Goal: Use online tool/utility: Utilize a website feature to perform a specific function

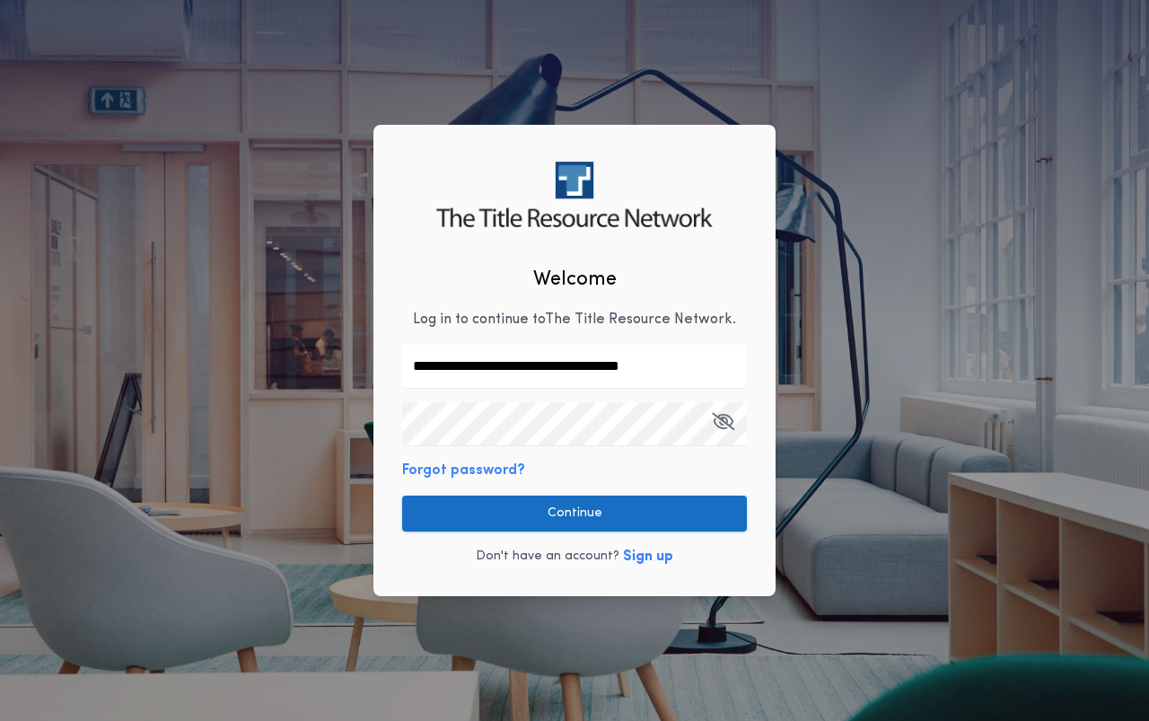
click at [618, 512] on button "Continue" at bounding box center [574, 513] width 345 height 36
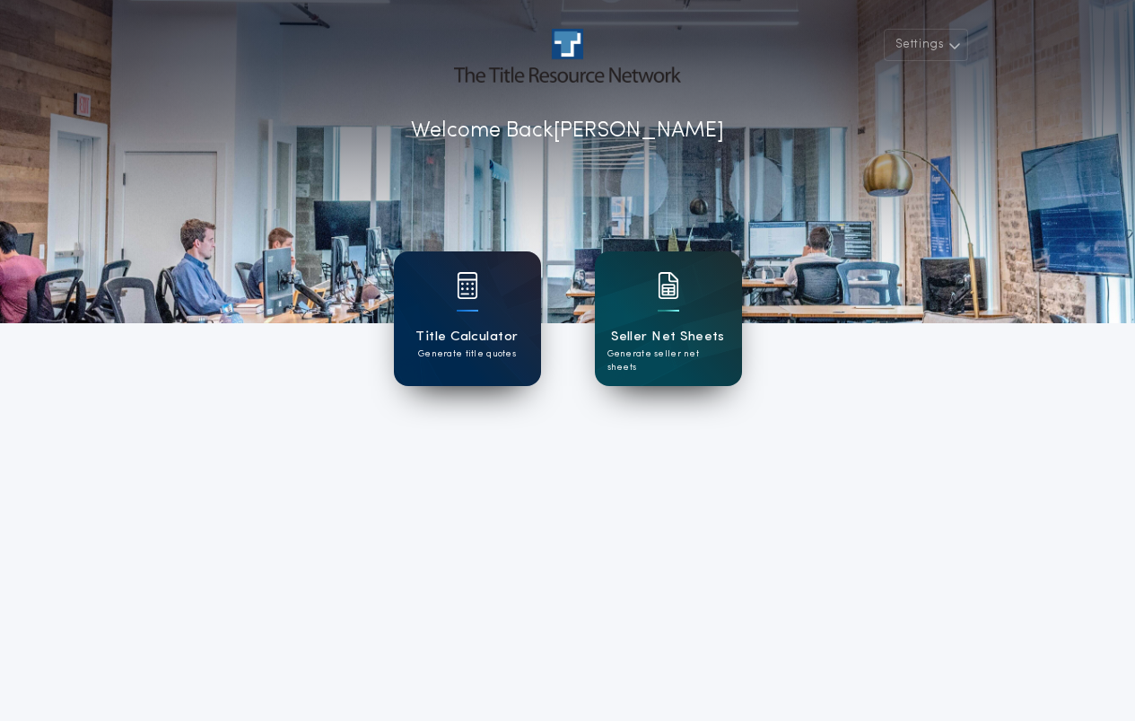
click at [462, 314] on div at bounding box center [468, 297] width 22 height 50
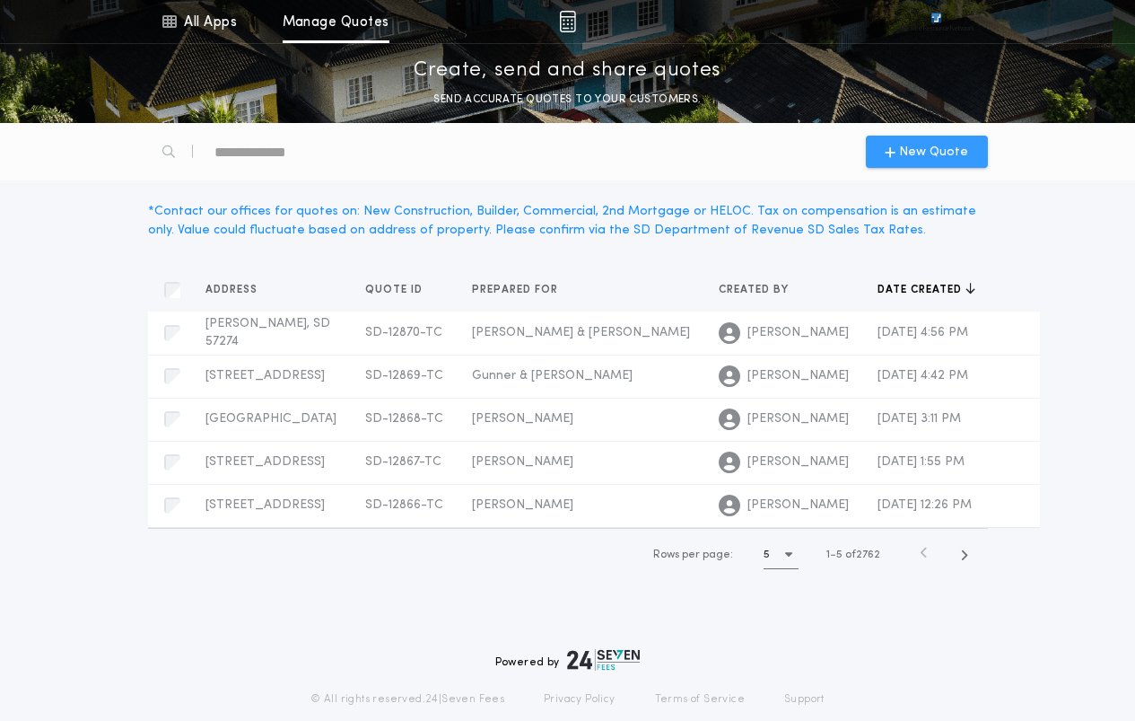
click at [916, 150] on span "New Quote" at bounding box center [933, 152] width 69 height 19
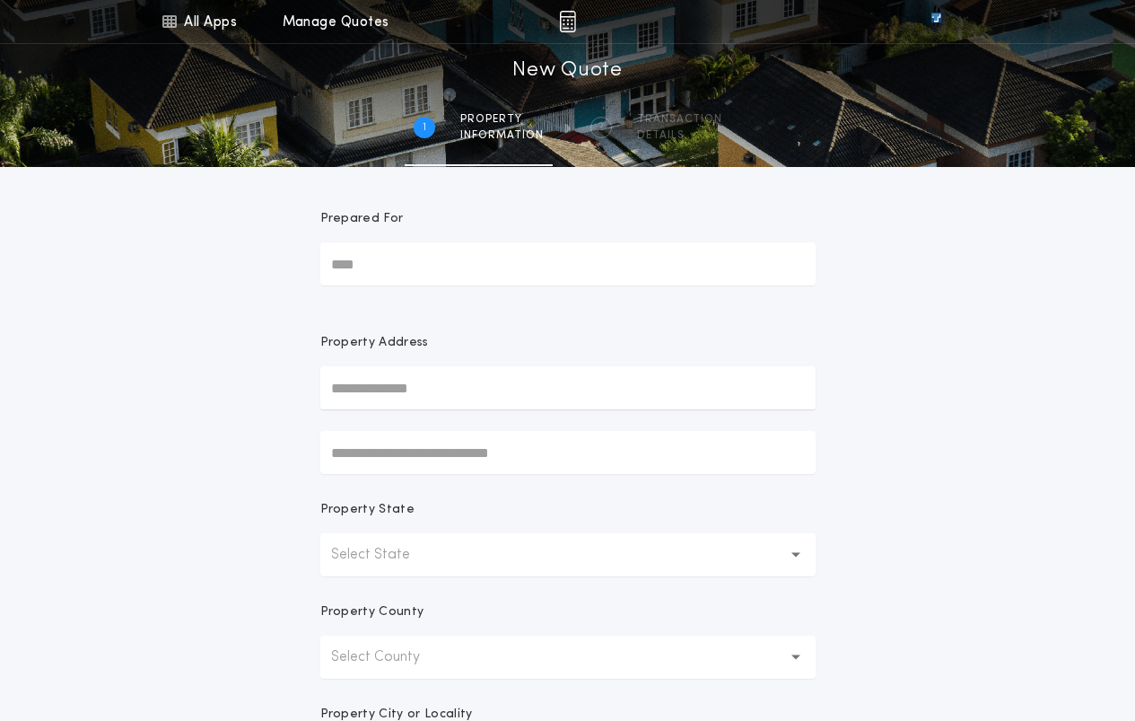
click at [473, 546] on button "Select State" at bounding box center [567, 554] width 495 height 43
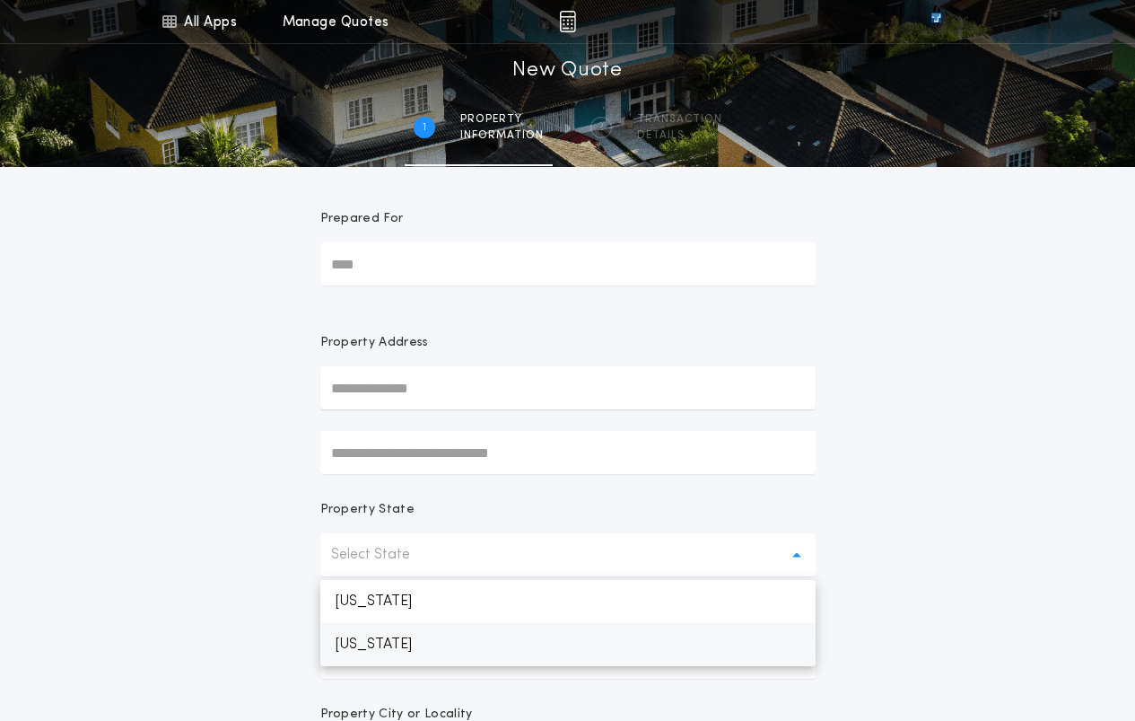
click at [408, 639] on p "[US_STATE]" at bounding box center [567, 644] width 495 height 43
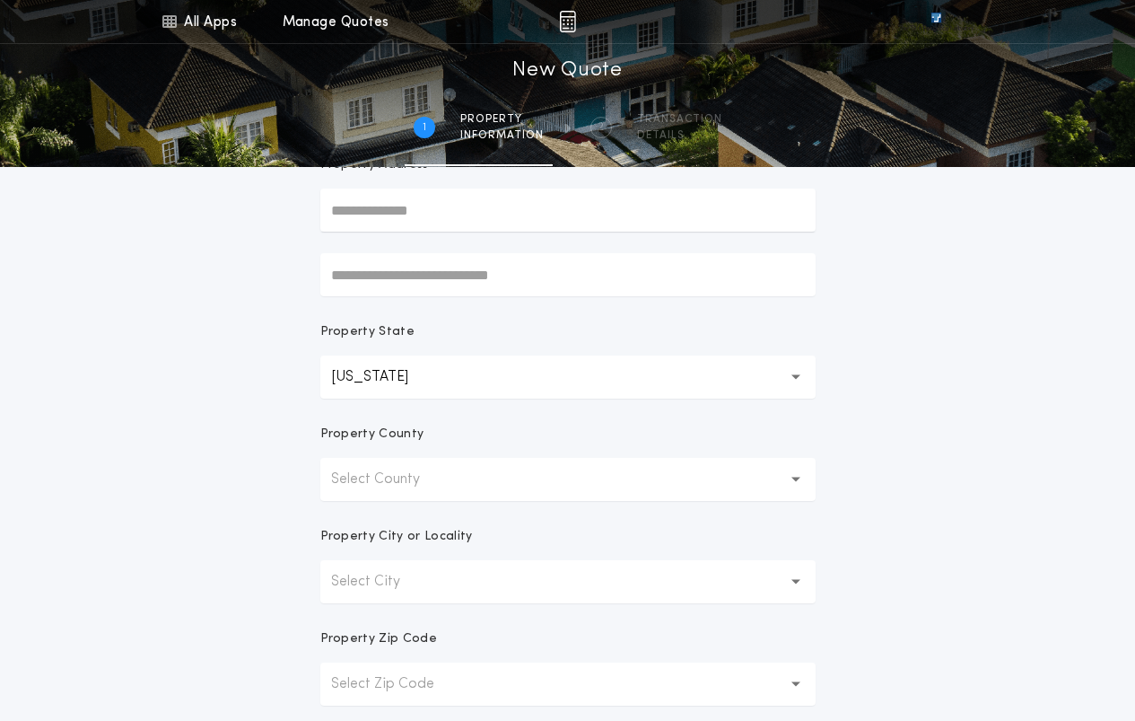
scroll to position [180, 0]
click at [449, 478] on button "Select County" at bounding box center [567, 477] width 495 height 43
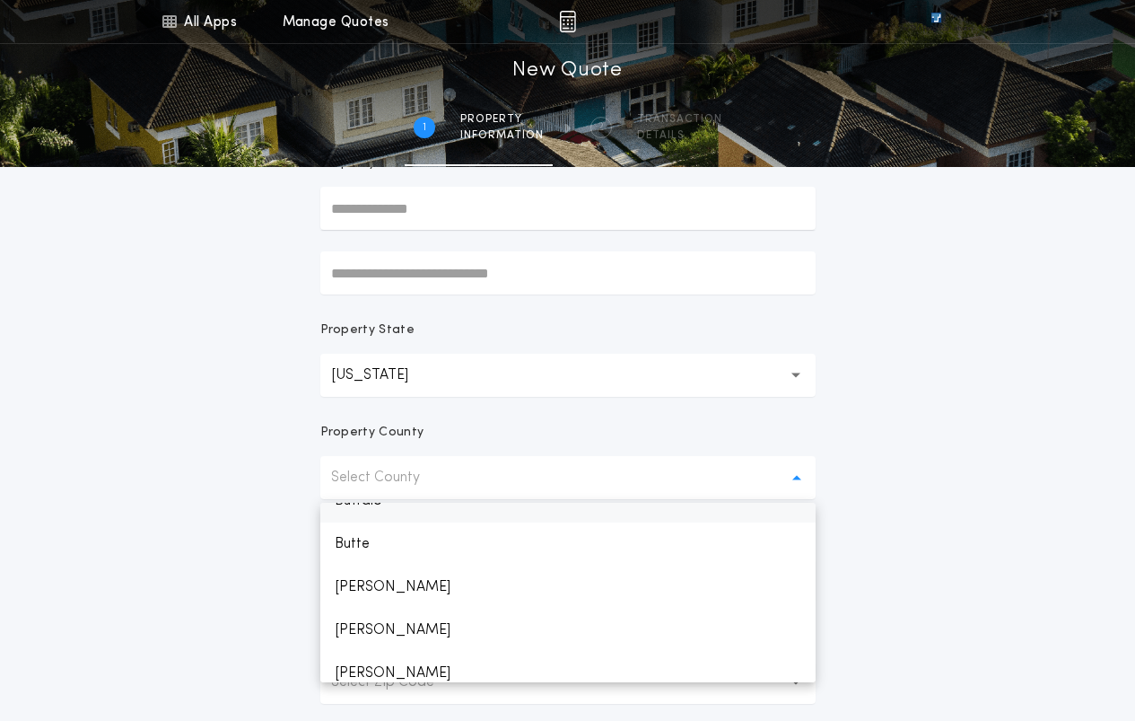
scroll to position [431, 0]
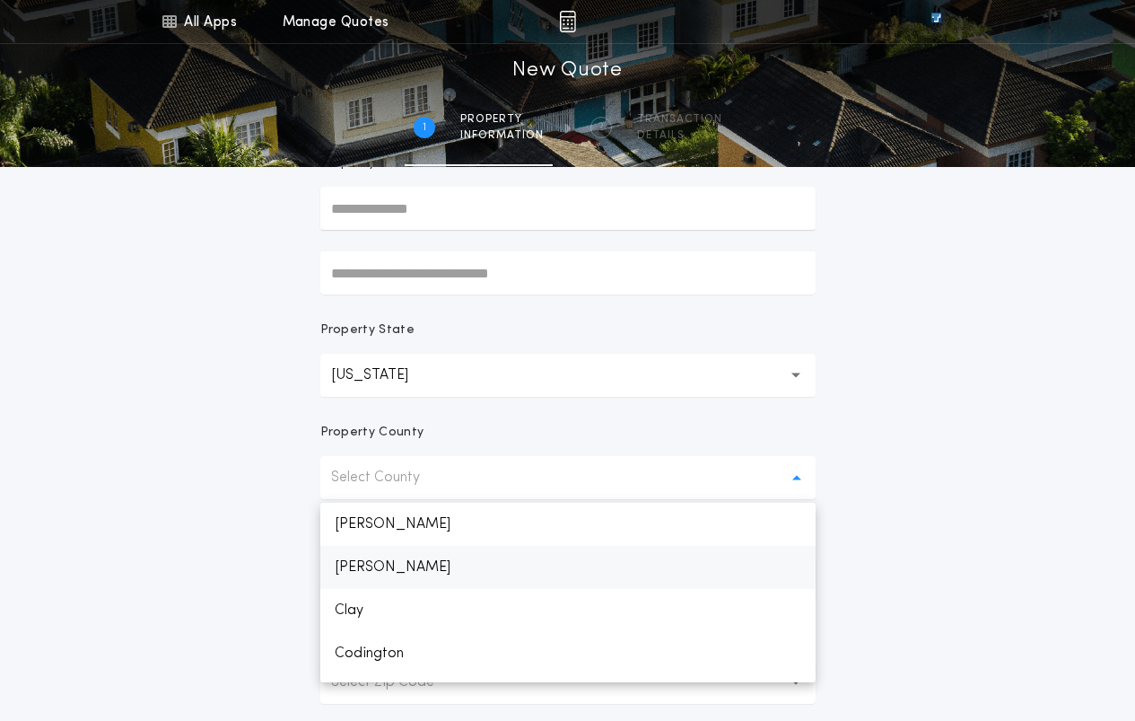
click at [380, 571] on p "[PERSON_NAME]" at bounding box center [567, 567] width 495 height 43
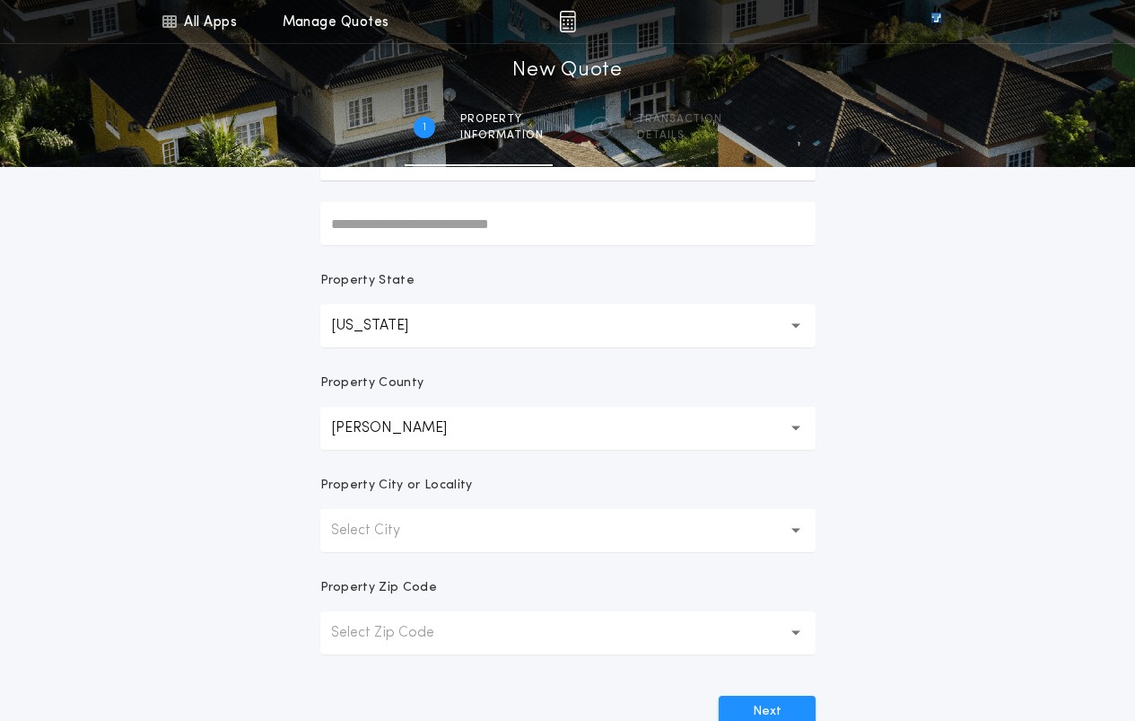
scroll to position [359, 0]
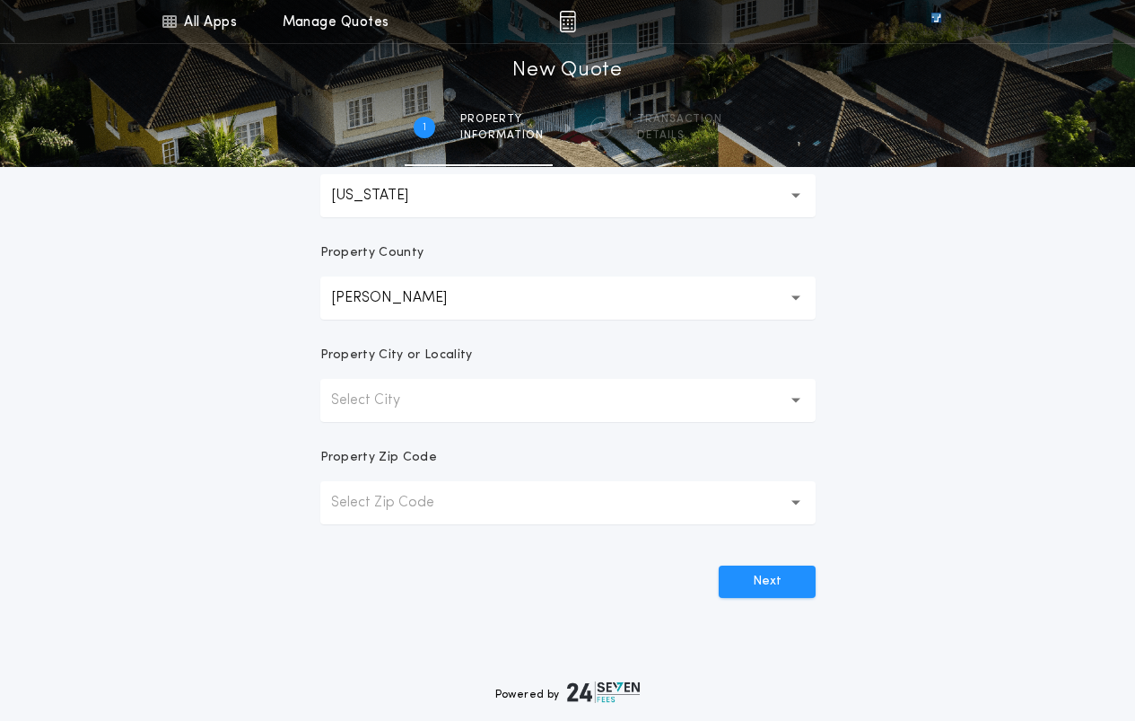
click at [587, 413] on button "Select City" at bounding box center [567, 400] width 495 height 43
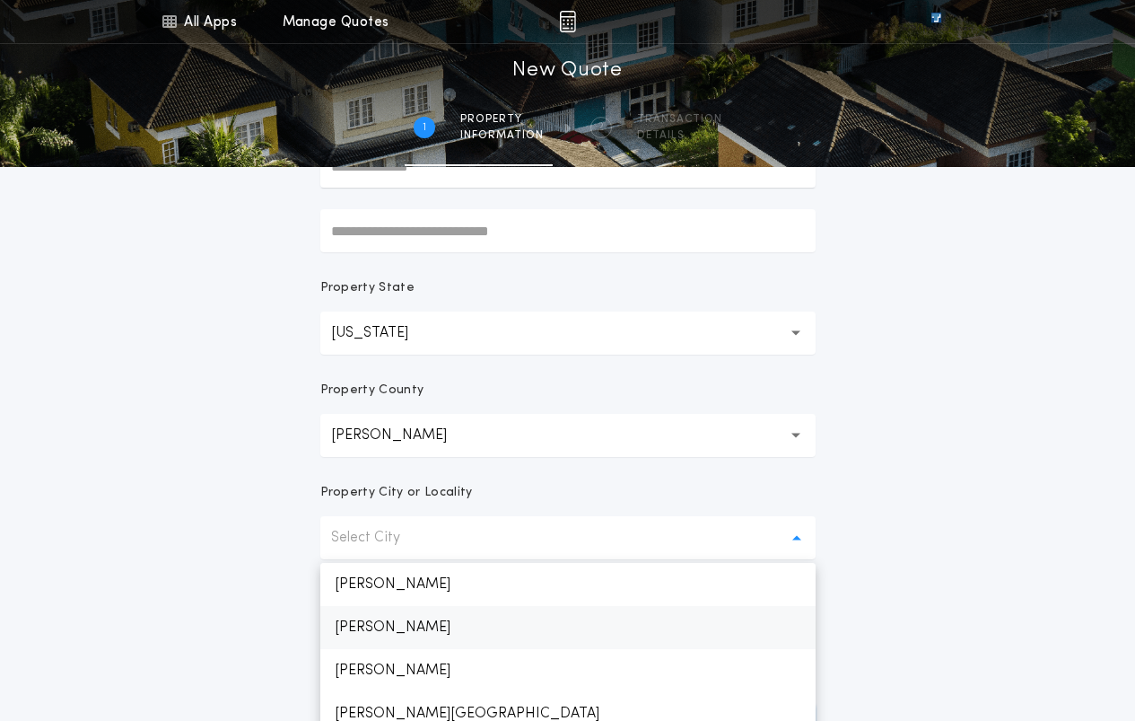
scroll to position [180, 0]
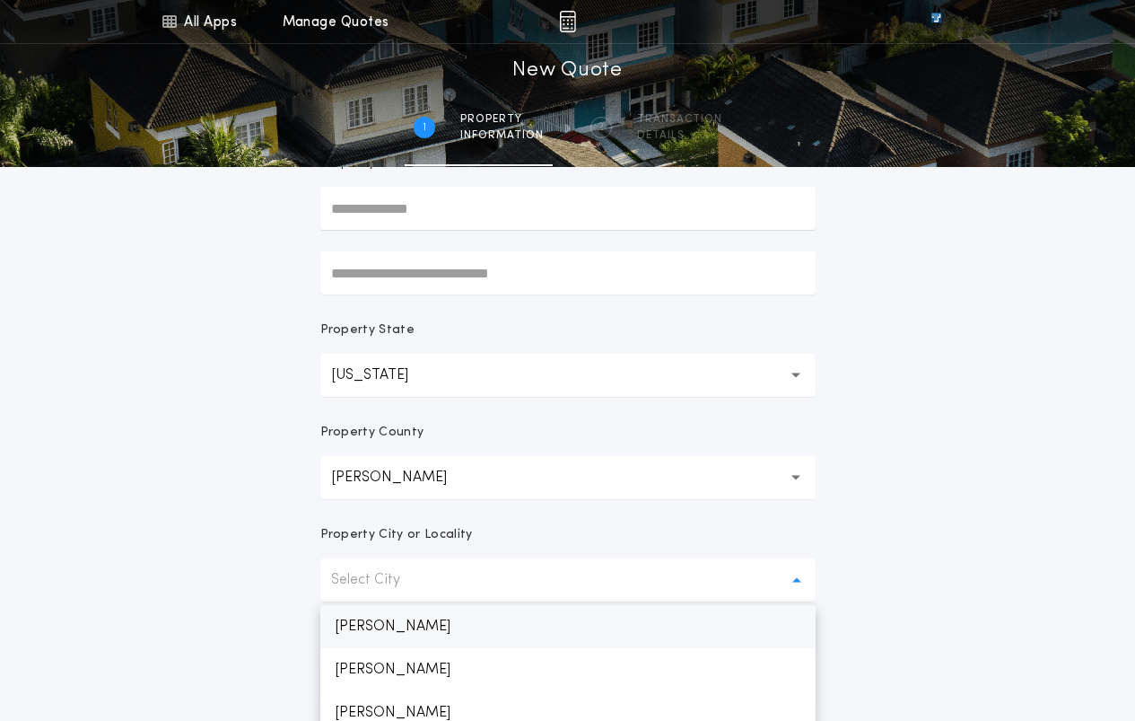
click at [364, 623] on p "[PERSON_NAME]" at bounding box center [567, 626] width 495 height 43
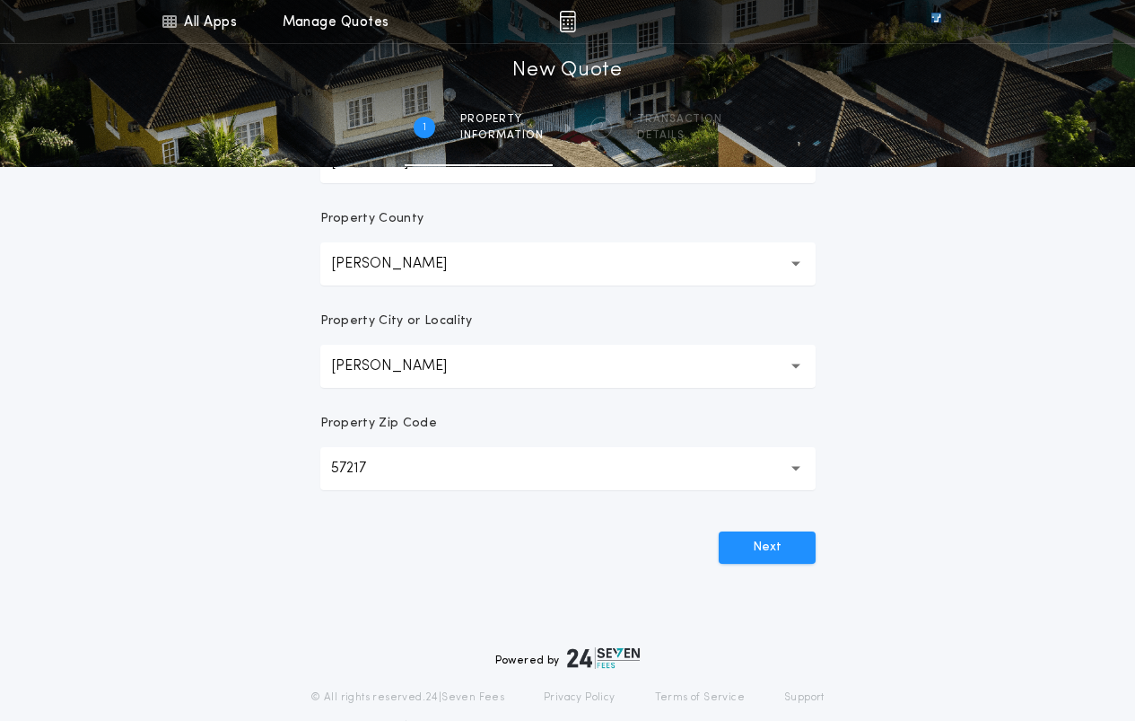
scroll to position [449, 0]
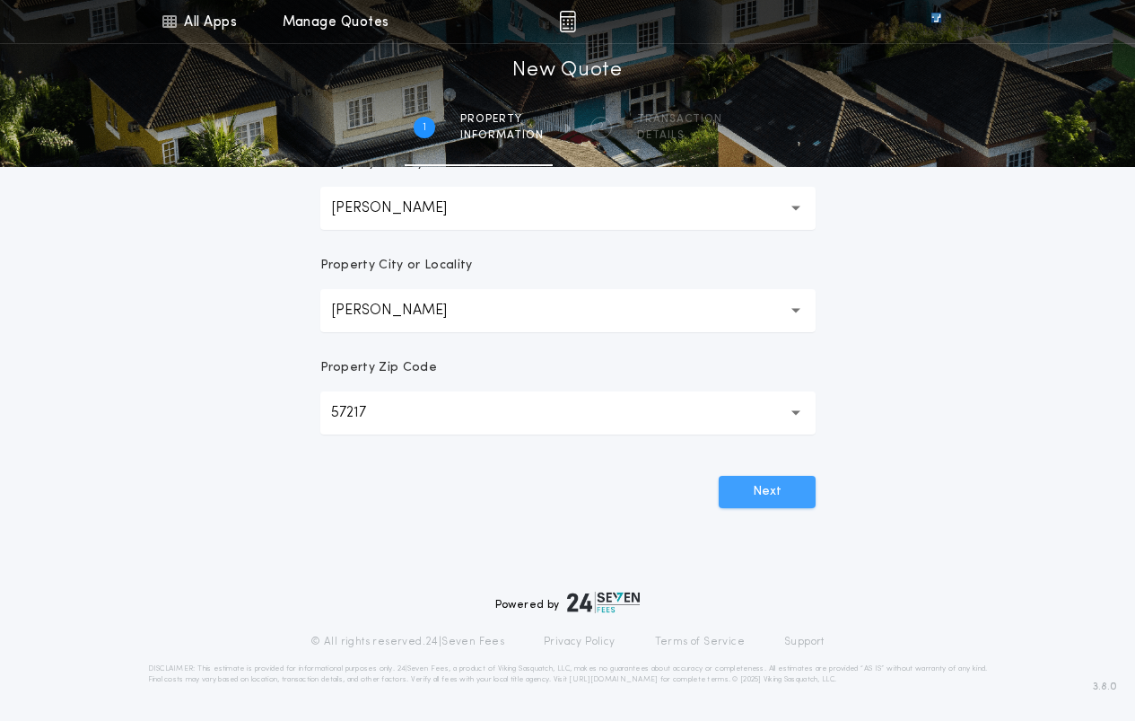
click at [761, 488] on button "Next" at bounding box center [767, 492] width 97 height 32
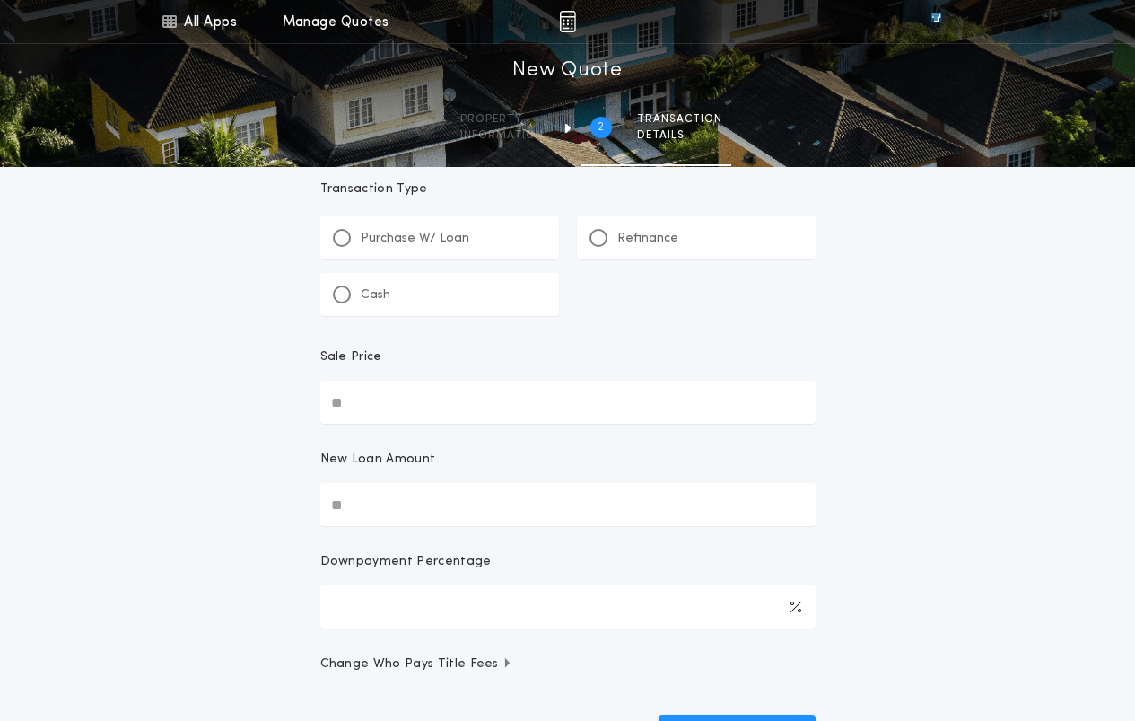
scroll to position [0, 0]
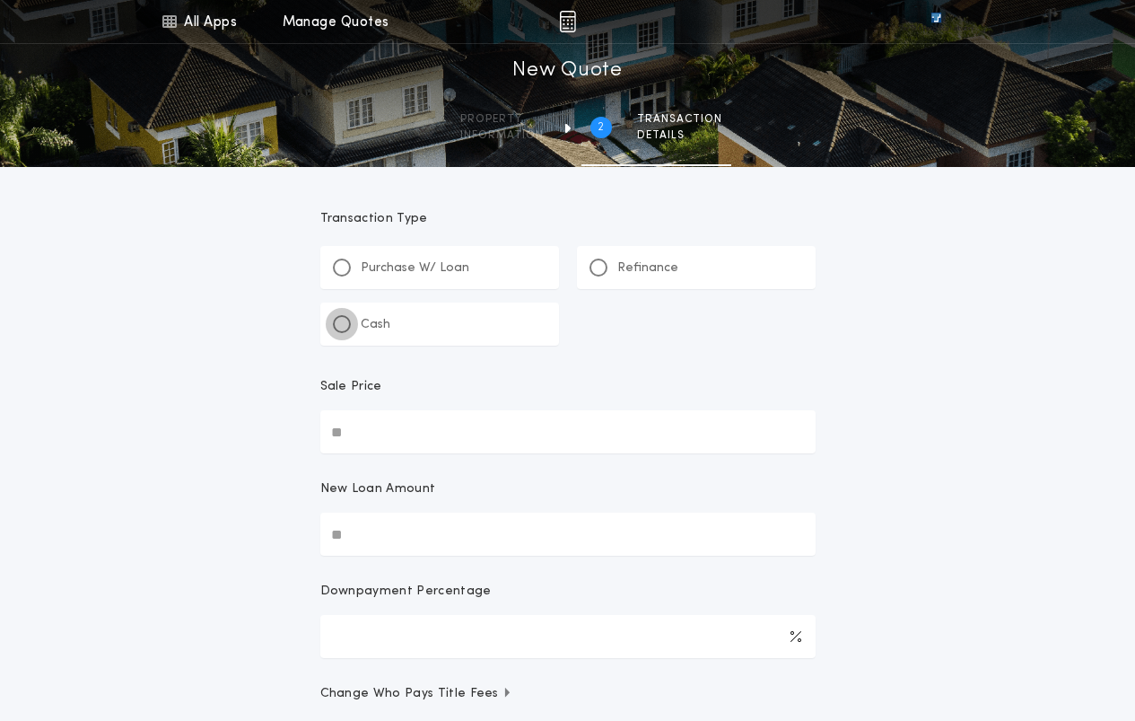
click at [342, 324] on div at bounding box center [341, 324] width 9 height 9
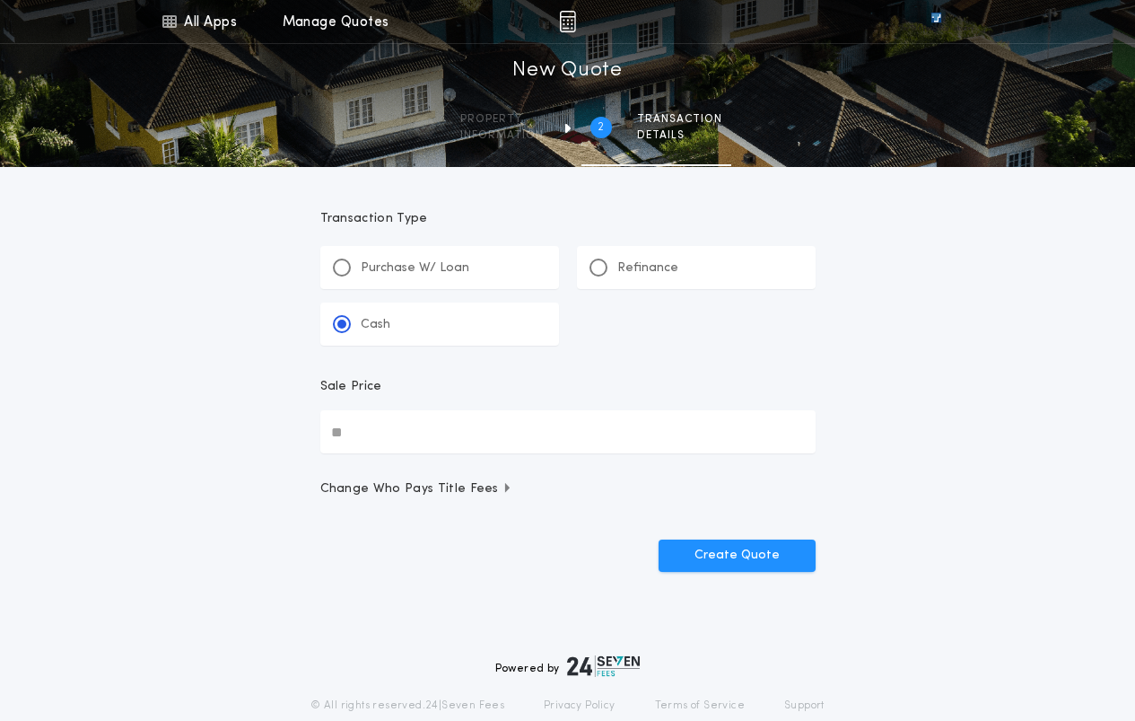
click at [453, 428] on input "Sale Price" at bounding box center [567, 431] width 495 height 43
type input "**********"
click at [777, 557] on button "Create Quote" at bounding box center [737, 555] width 157 height 32
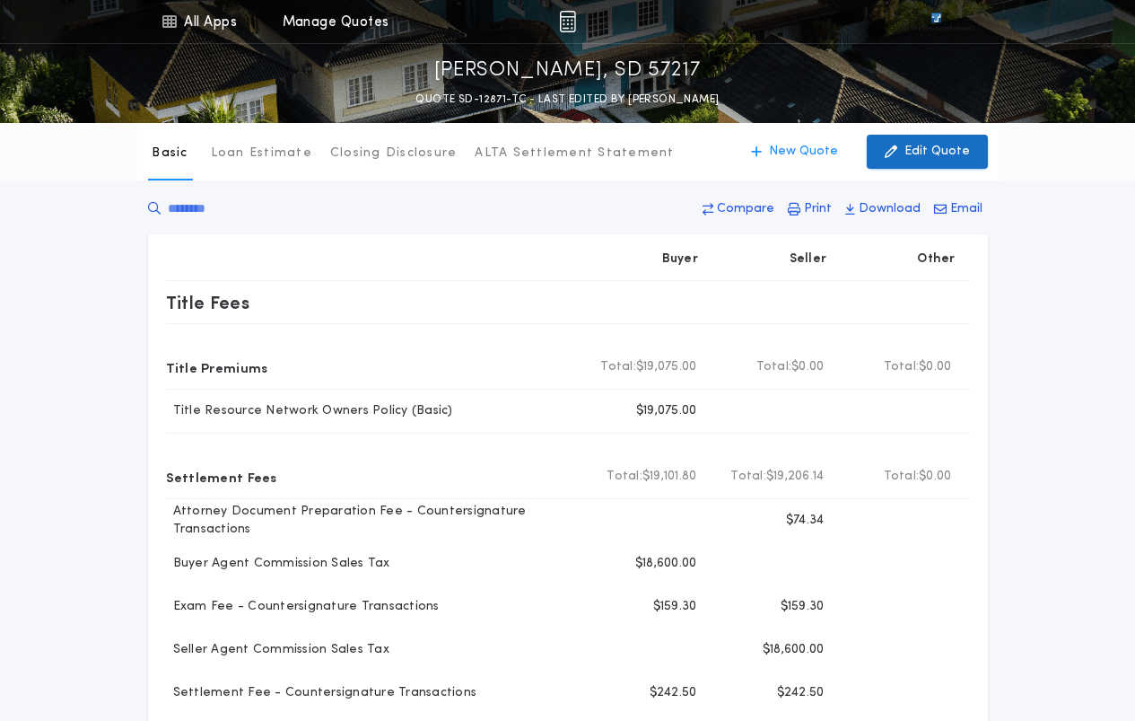
click at [954, 152] on p "Edit Quote" at bounding box center [938, 152] width 66 height 18
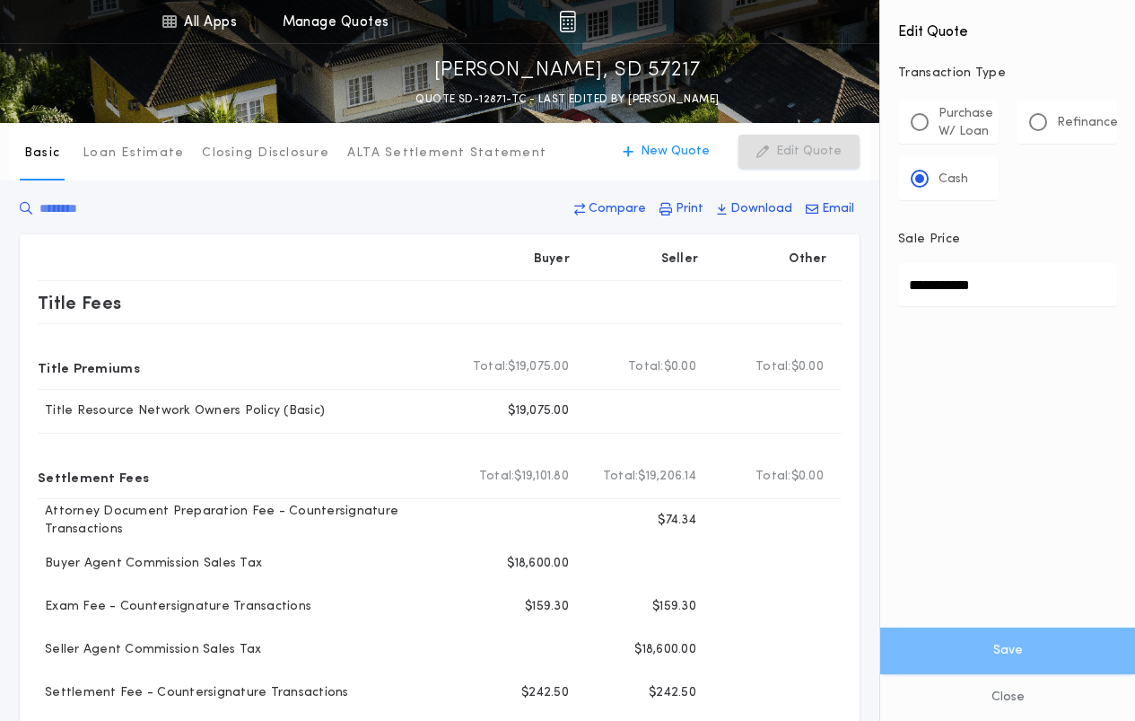
drag, startPoint x: 1024, startPoint y: 285, endPoint x: 688, endPoint y: 256, distance: 337.8
click at [701, 261] on div "All Apps Title Calculator Seller Net Sheets Menu All Apps Manage Quotes [PERSON…" at bounding box center [567, 715] width 1135 height 1431
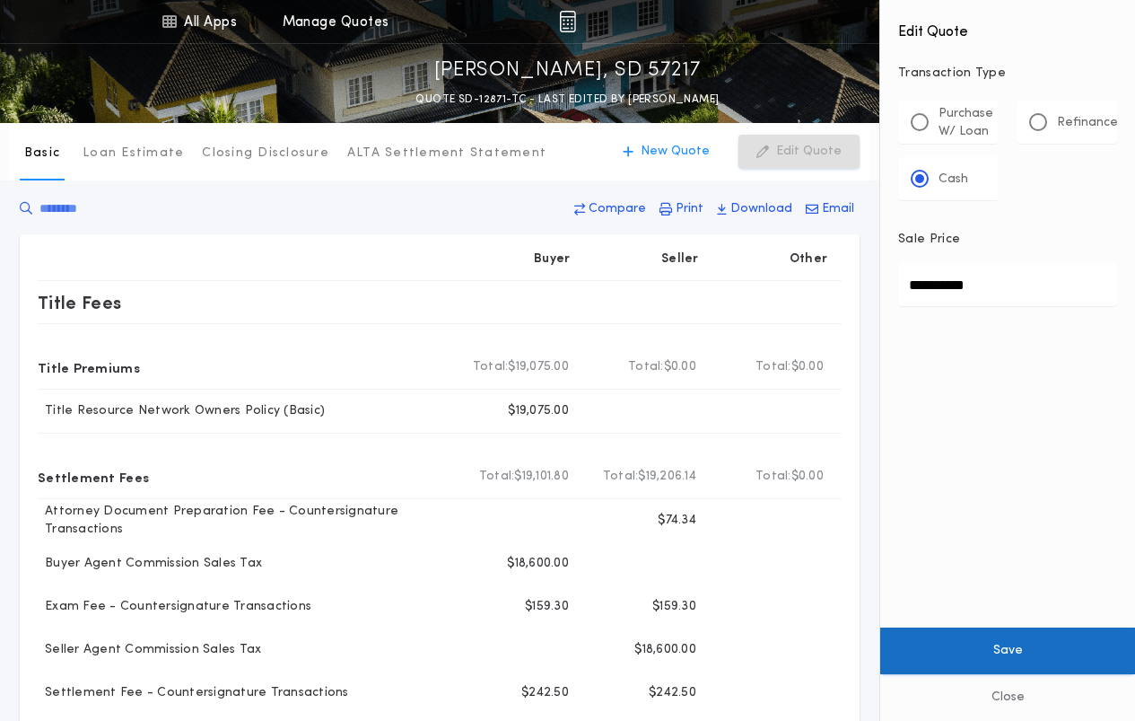
type input "**********"
click at [1003, 650] on button "Save" at bounding box center [1008, 650] width 255 height 47
